Goal: Task Accomplishment & Management: Manage account settings

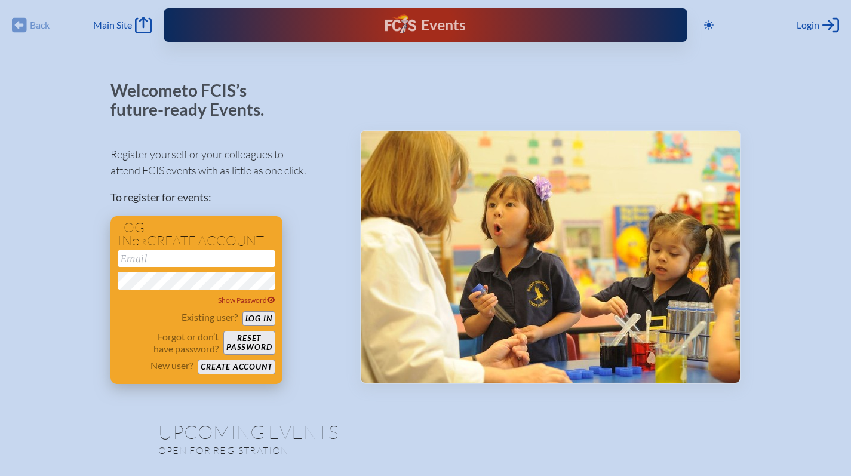
type input "[EMAIL_ADDRESS][DOMAIN_NAME]"
click at [250, 319] on button "Log in" at bounding box center [258, 318] width 33 height 15
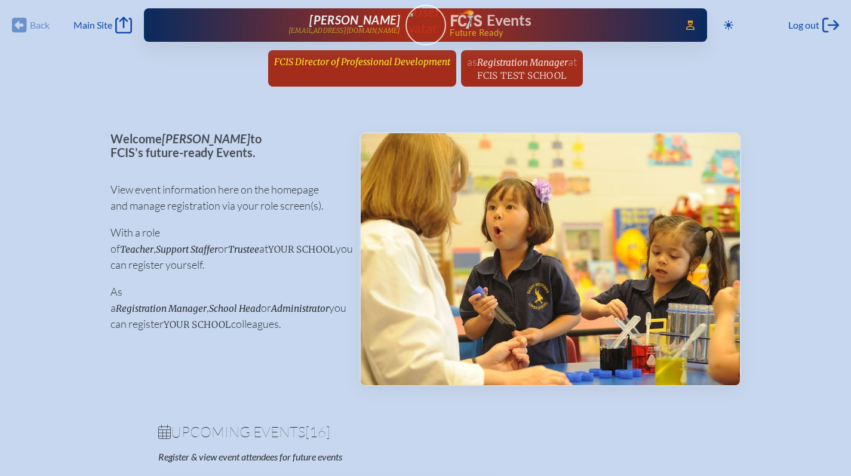
click at [383, 66] on span "FCIS Director of Professional Development" at bounding box center [362, 61] width 176 height 11
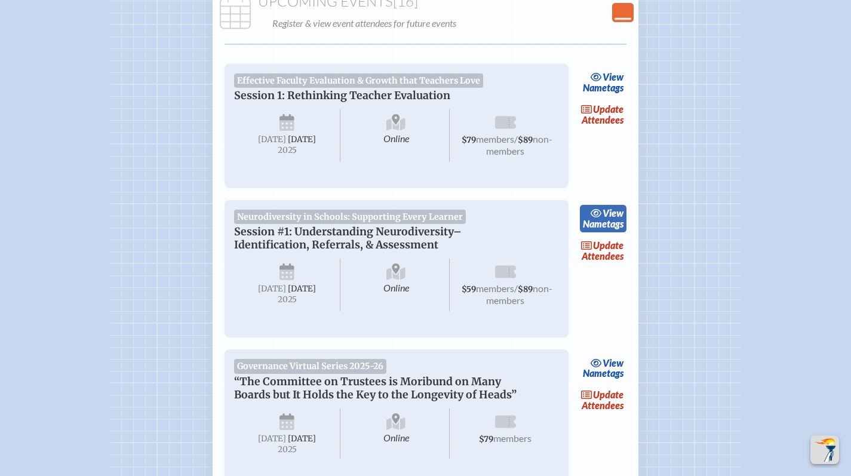
scroll to position [353, 0]
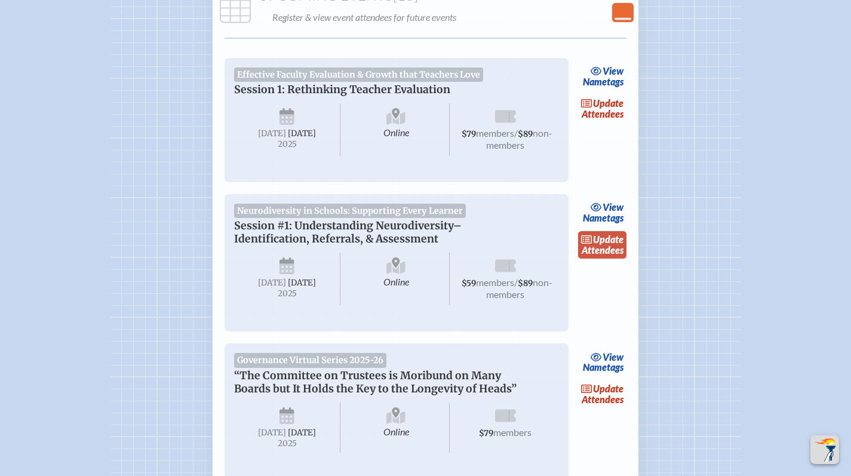
click at [606, 259] on link "update Attendees" at bounding box center [602, 244] width 49 height 27
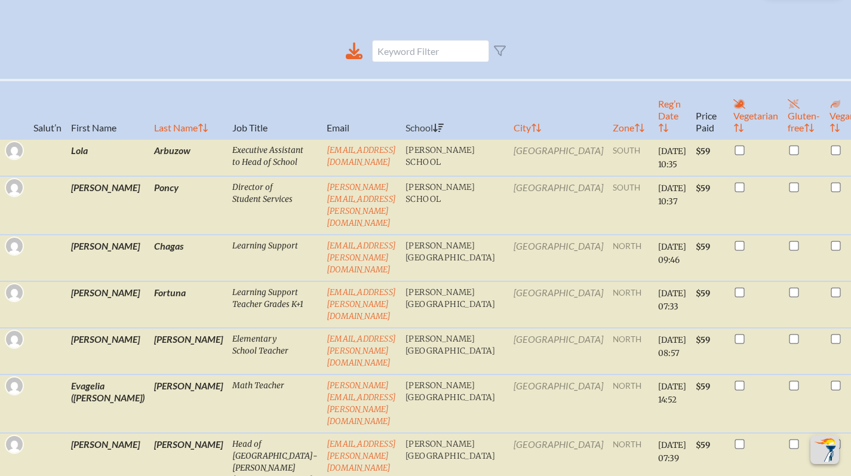
scroll to position [397, 0]
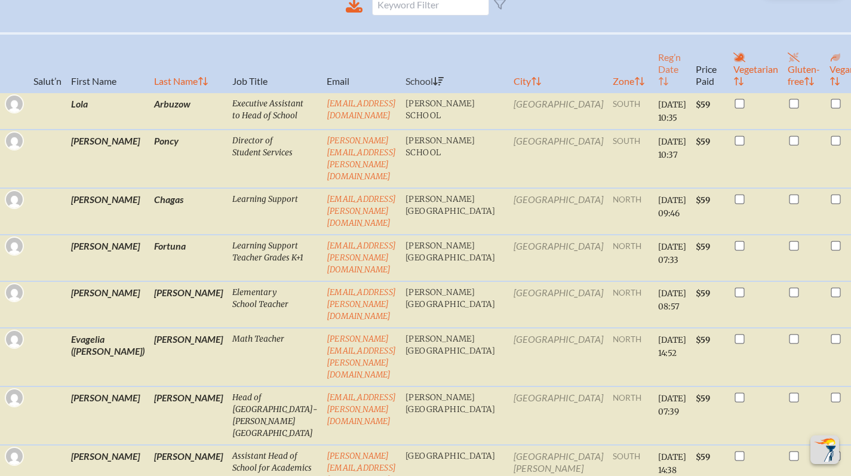
click at [653, 78] on th "Reg’n Date" at bounding box center [672, 62] width 38 height 59
checkbox input "false"
checkbox input "true"
checkbox input "false"
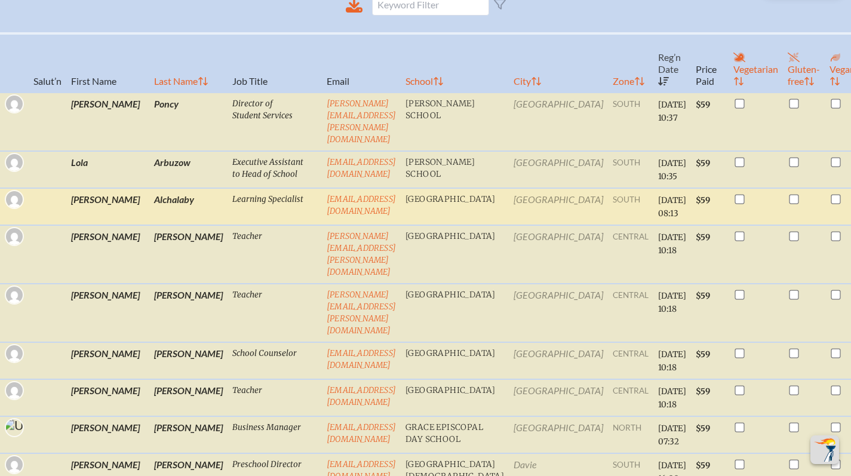
drag, startPoint x: 408, startPoint y: 186, endPoint x: 275, endPoint y: 182, distance: 133.8
click at [322, 188] on td "alchalabyr@miamicountryday.org" at bounding box center [361, 206] width 79 height 37
copy link "alchalabyr@miamicountryday.org"
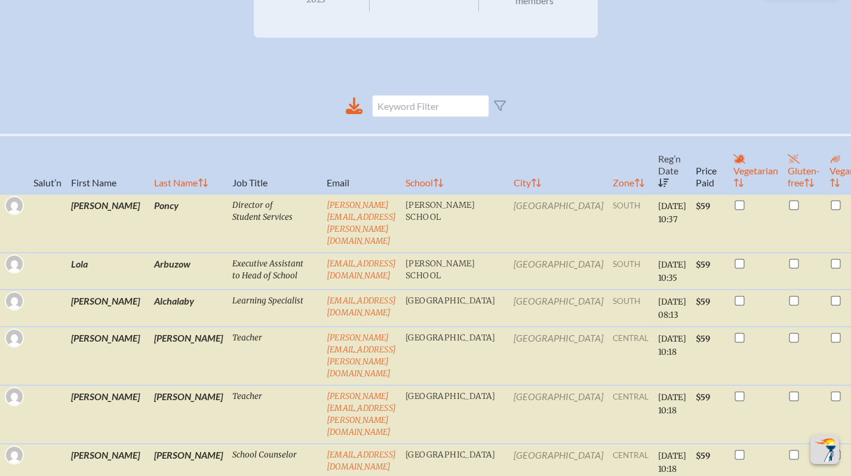
scroll to position [0, 0]
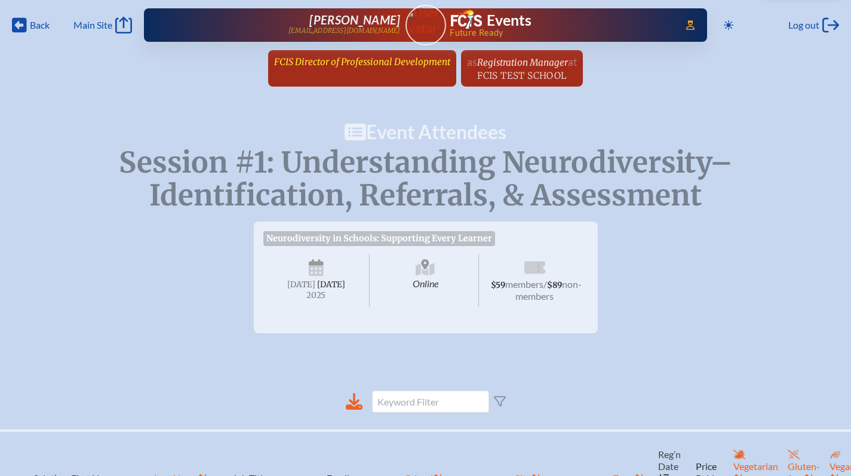
click at [325, 59] on span "FCIS Director of Professional Development" at bounding box center [362, 61] width 176 height 11
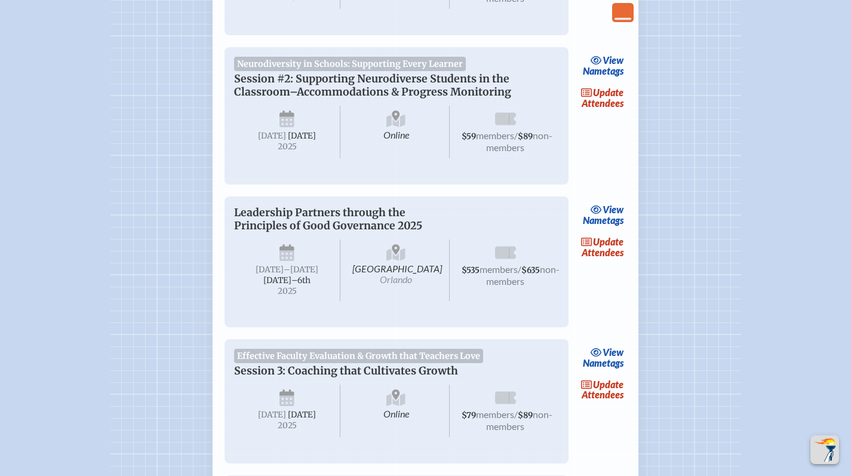
scroll to position [975, 0]
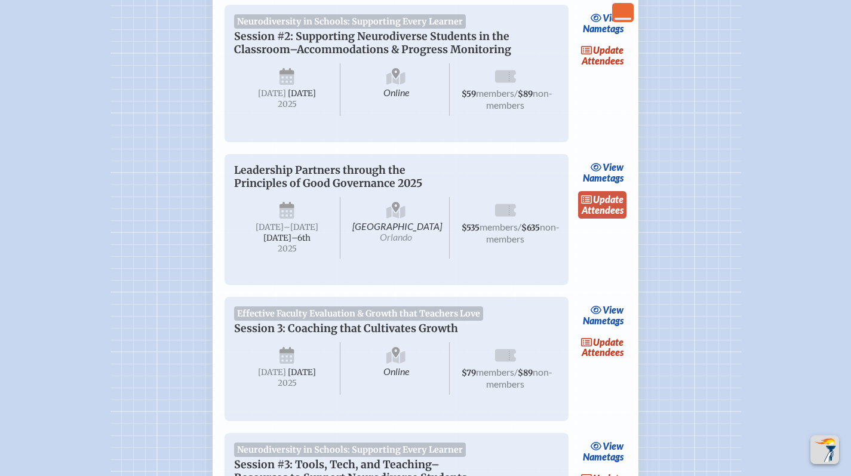
click at [589, 204] on icon at bounding box center [587, 200] width 12 height 10
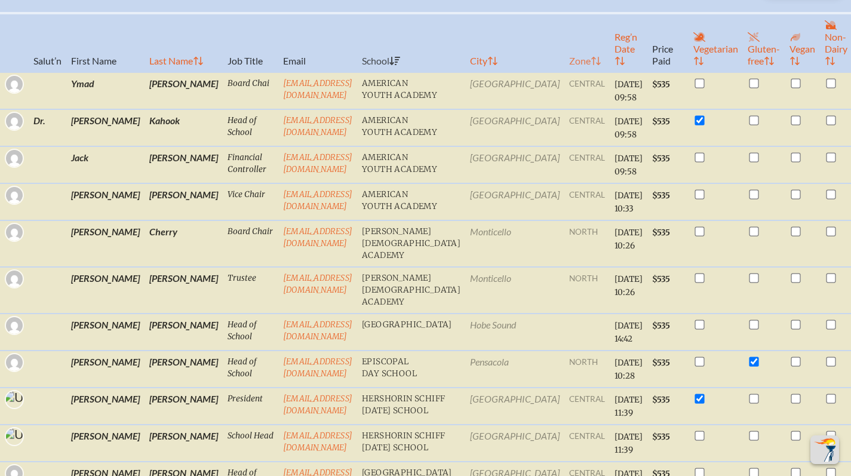
scroll to position [364, 0]
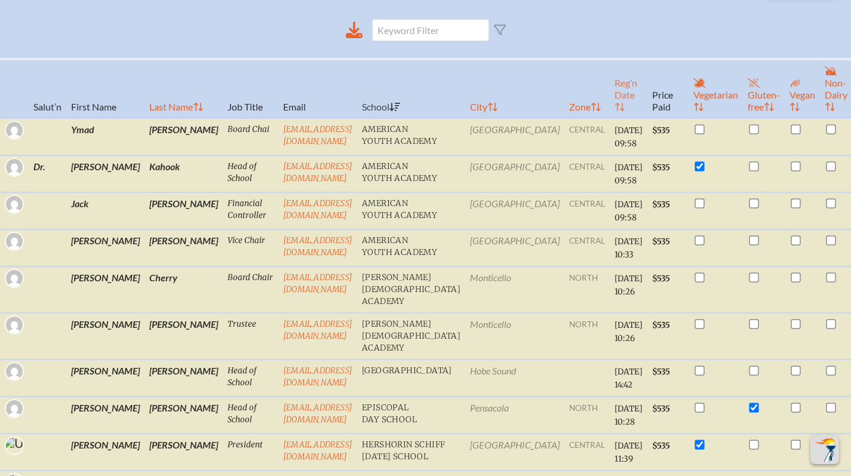
click at [610, 118] on th "Reg’n Date" at bounding box center [629, 88] width 38 height 59
checkbox input "false"
checkbox input "true"
checkbox input "false"
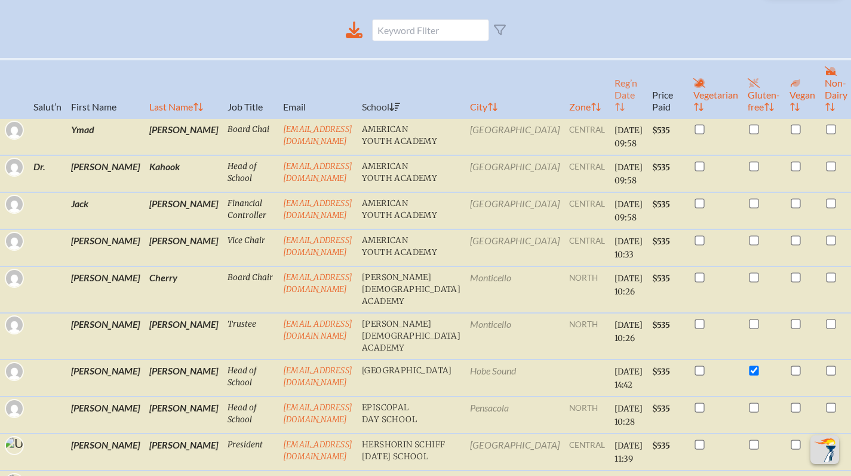
checkbox input "true"
checkbox input "false"
checkbox input "true"
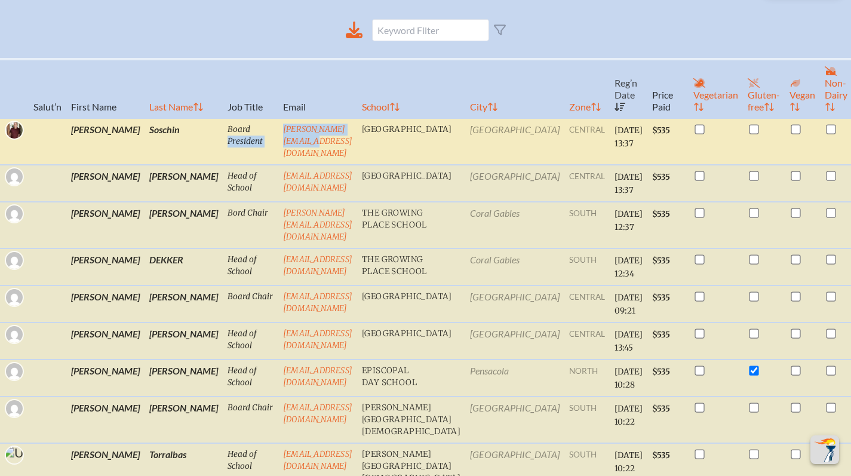
drag, startPoint x: 346, startPoint y: 143, endPoint x: 221, endPoint y: 143, distance: 124.2
click at [221, 143] on tr "Dan Soschin Board President dan.soschin@gmail.com Hillel Academy Tampa central …" at bounding box center [440, 141] width 881 height 47
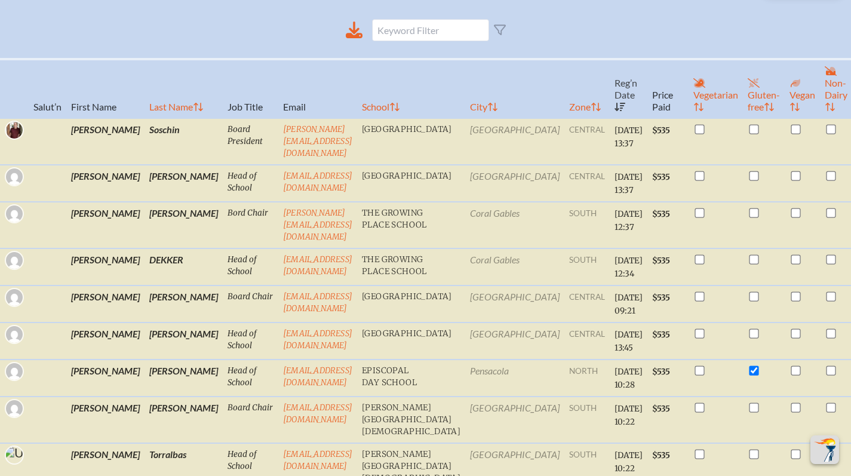
click at [339, 110] on th "Email" at bounding box center [317, 88] width 79 height 59
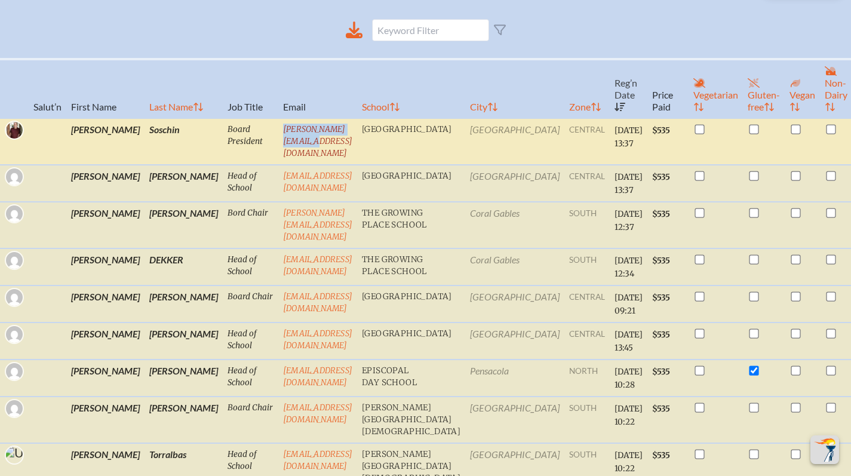
drag, startPoint x: 336, startPoint y: 140, endPoint x: 236, endPoint y: 141, distance: 99.7
click at [278, 141] on td "dan.soschin@gmail.com" at bounding box center [317, 141] width 79 height 47
copy link "dan.soschin@gmail.com"
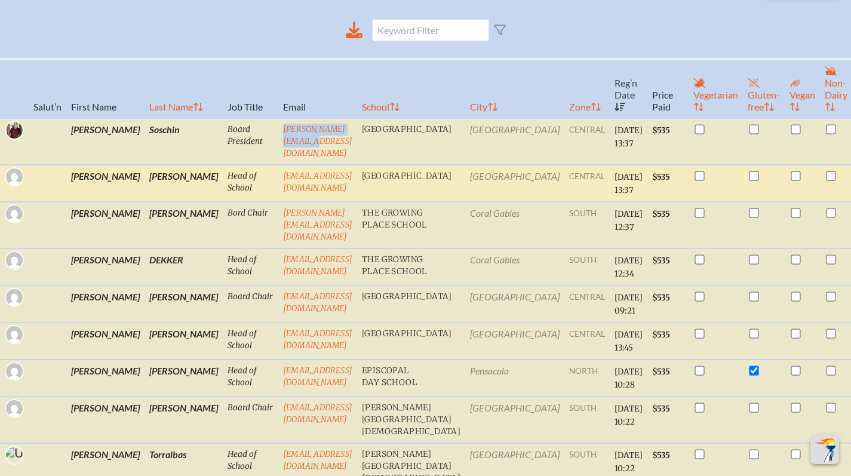
drag, startPoint x: 381, startPoint y: 175, endPoint x: 230, endPoint y: 176, distance: 151.0
click at [278, 176] on td "abasham@hillelacademytampa.com" at bounding box center [317, 183] width 79 height 37
click at [280, 195] on td "abasham@hillelacademytampa.com" at bounding box center [317, 183] width 79 height 37
drag, startPoint x: 381, startPoint y: 178, endPoint x: 235, endPoint y: 178, distance: 146.9
click at [278, 178] on td "abasham@hillelacademytampa.com" at bounding box center [317, 183] width 79 height 37
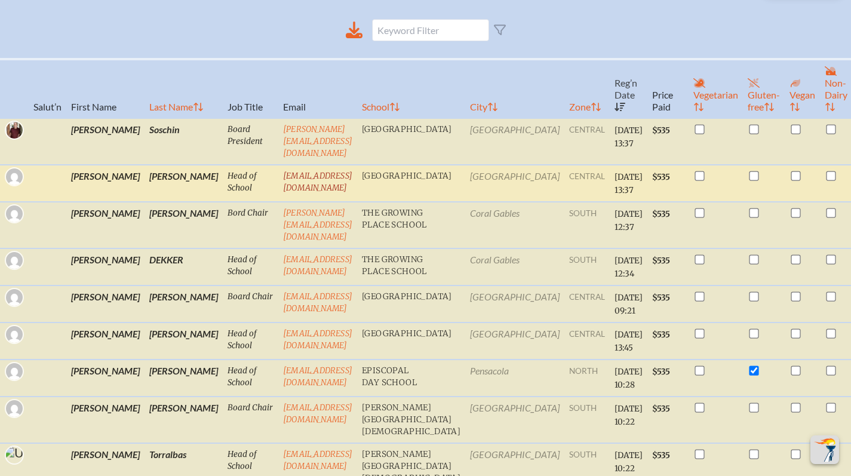
copy link "abasham@hillelacademytampa.com"
